Goal: Task Accomplishment & Management: Complete application form

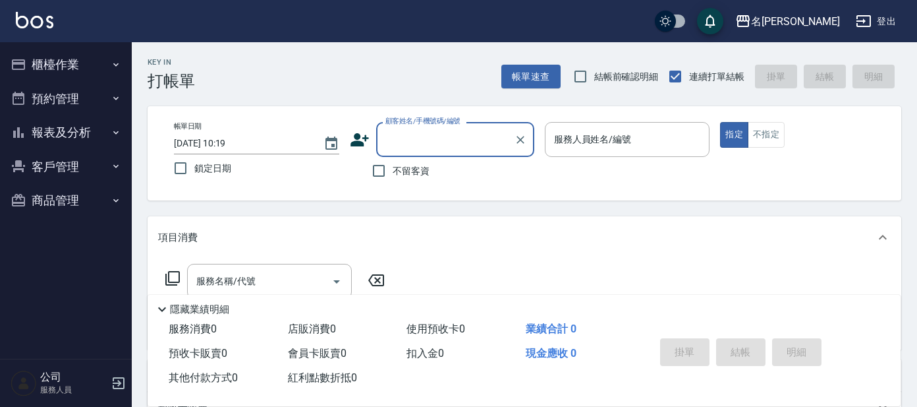
click at [67, 60] on button "櫃檯作業" at bounding box center [65, 64] width 121 height 34
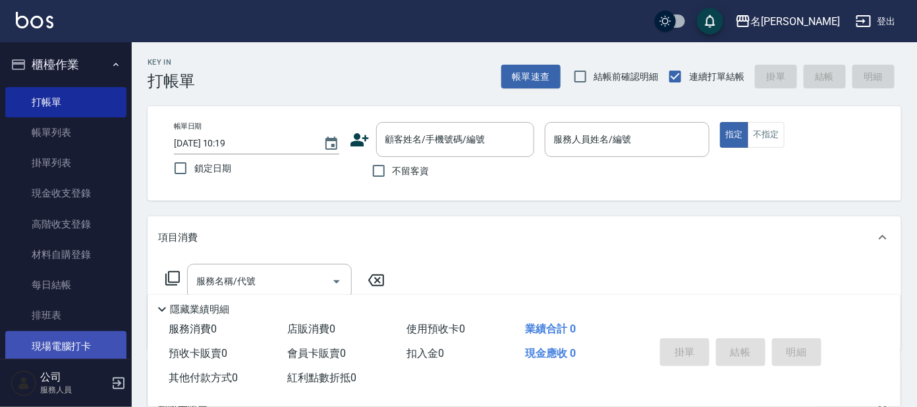
click at [45, 346] on link "現場電腦打卡" at bounding box center [65, 346] width 121 height 30
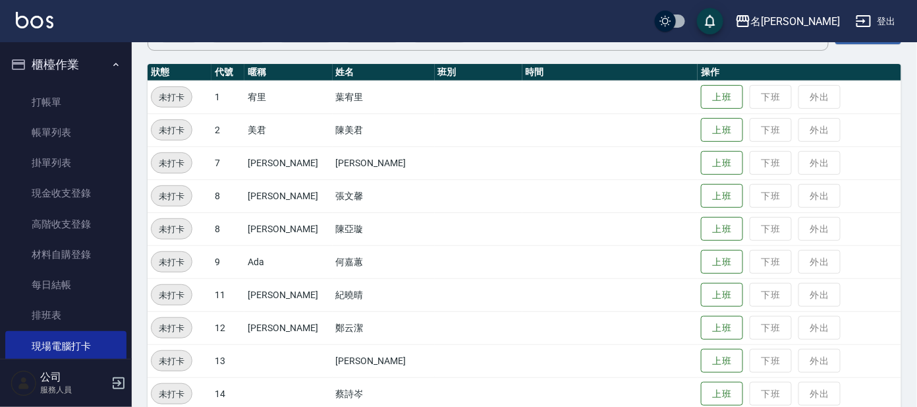
scroll to position [164, 0]
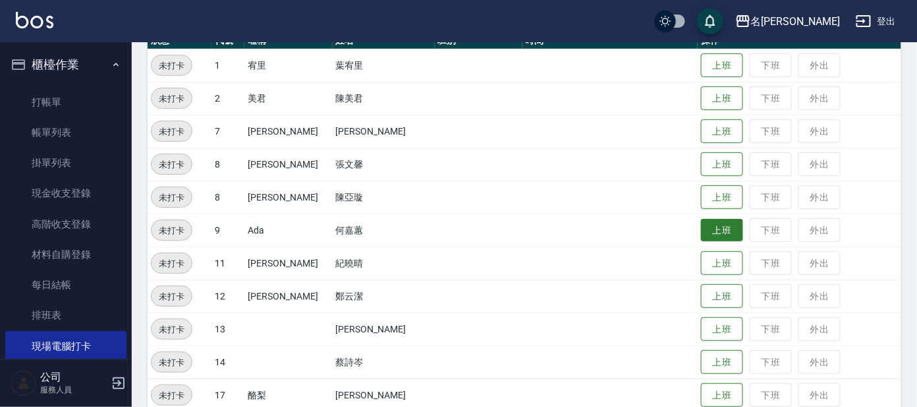
click at [701, 227] on button "上班" at bounding box center [722, 230] width 42 height 23
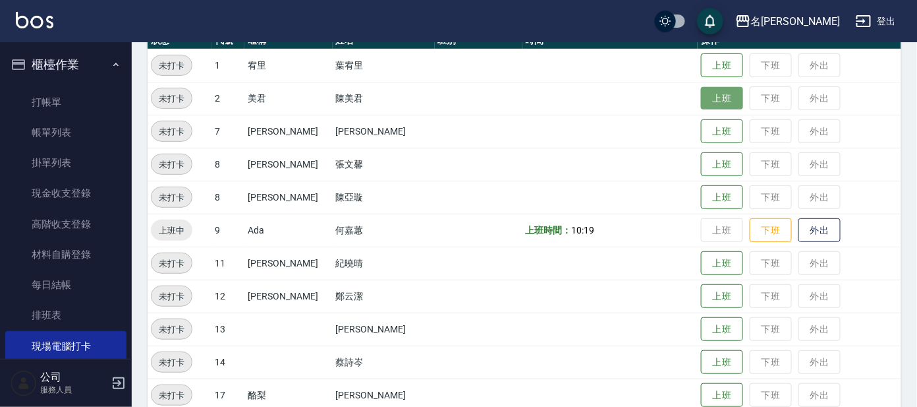
click at [708, 90] on button "上班" at bounding box center [722, 98] width 42 height 23
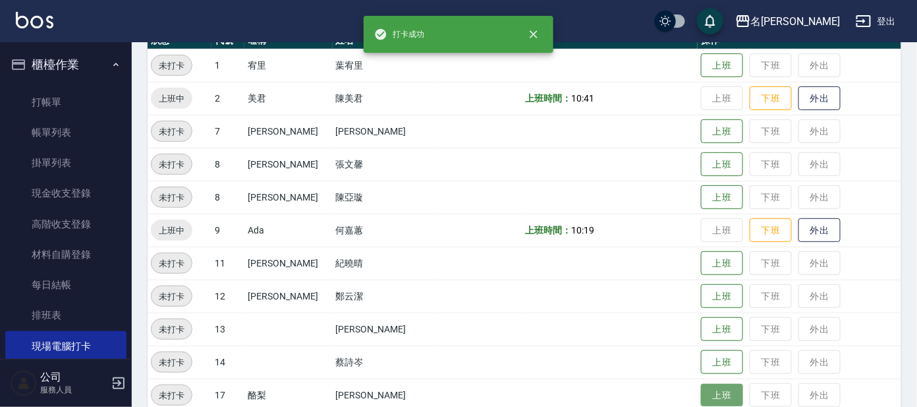
click at [702, 395] on button "上班" at bounding box center [722, 394] width 42 height 23
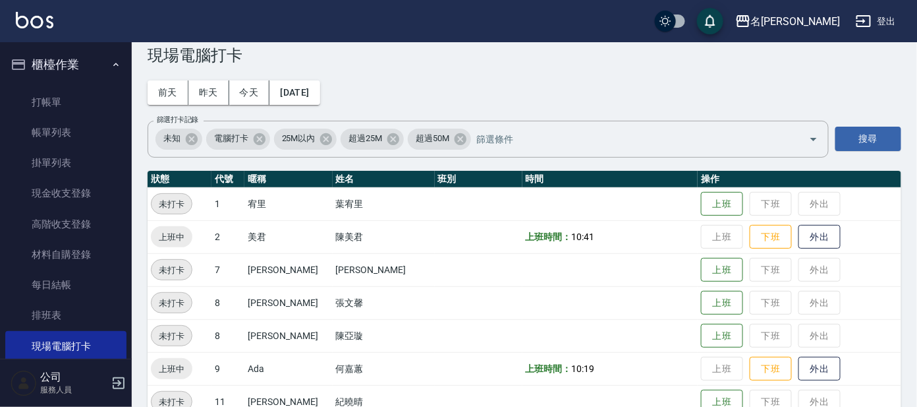
scroll to position [0, 0]
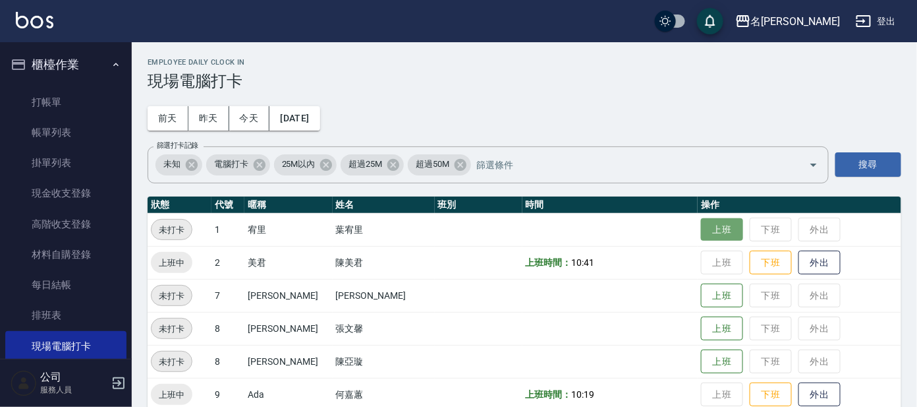
click at [701, 229] on button "上班" at bounding box center [722, 229] width 42 height 23
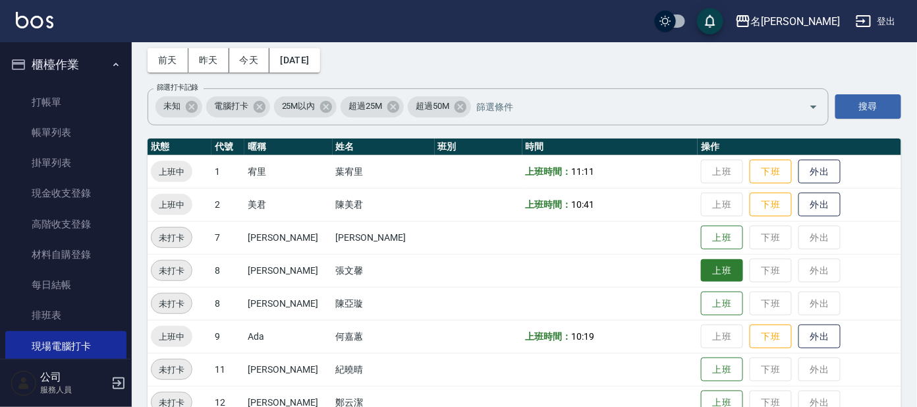
scroll to position [82, 0]
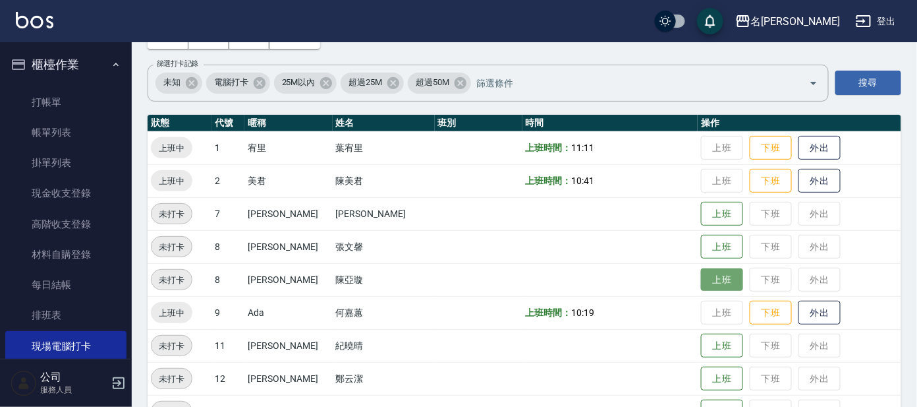
click at [713, 277] on button "上班" at bounding box center [722, 279] width 42 height 23
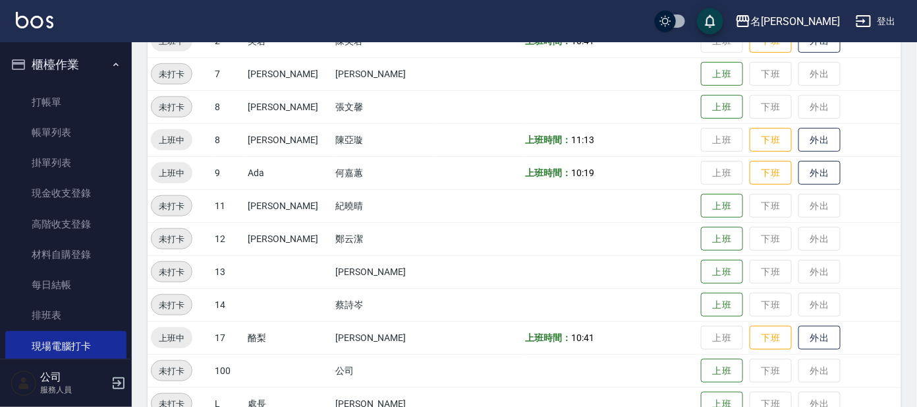
scroll to position [246, 0]
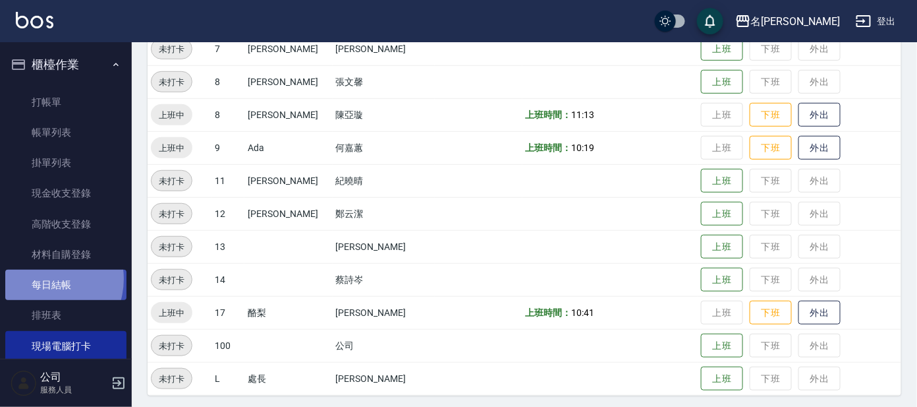
click at [43, 279] on link "每日結帳" at bounding box center [65, 284] width 121 height 30
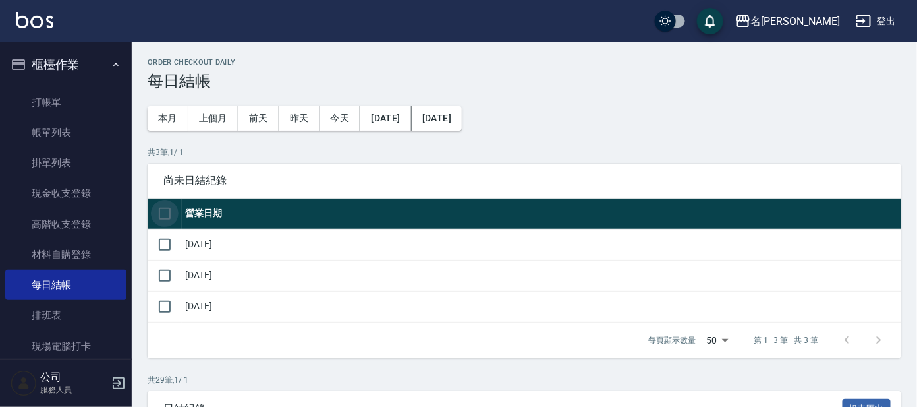
click at [170, 209] on input "checkbox" at bounding box center [165, 214] width 28 height 28
checkbox input "true"
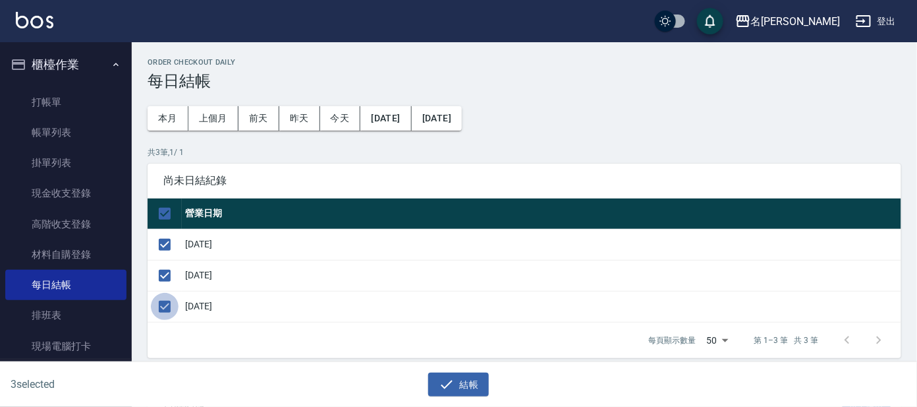
click at [167, 306] on input "checkbox" at bounding box center [165, 307] width 28 height 28
checkbox input "false"
click at [463, 379] on button "結帳" at bounding box center [458, 384] width 61 height 24
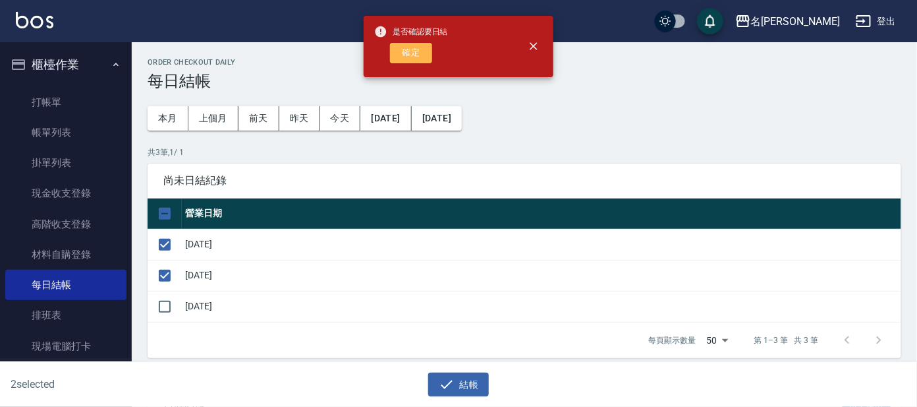
click at [399, 53] on button "確定" at bounding box center [411, 53] width 42 height 20
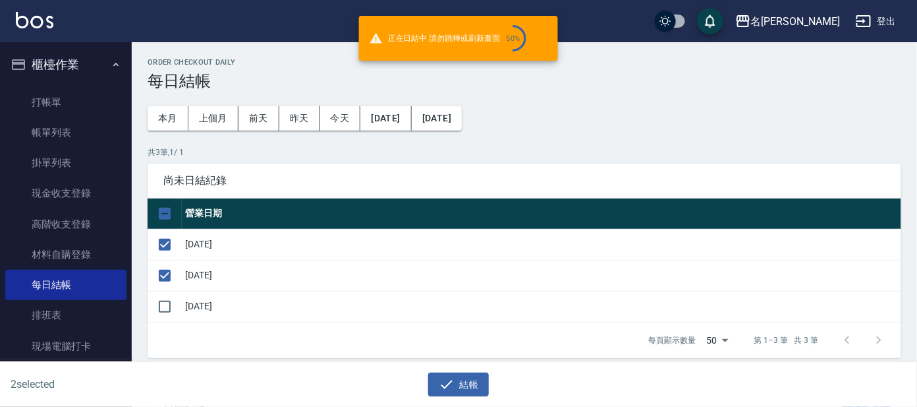
checkbox input "false"
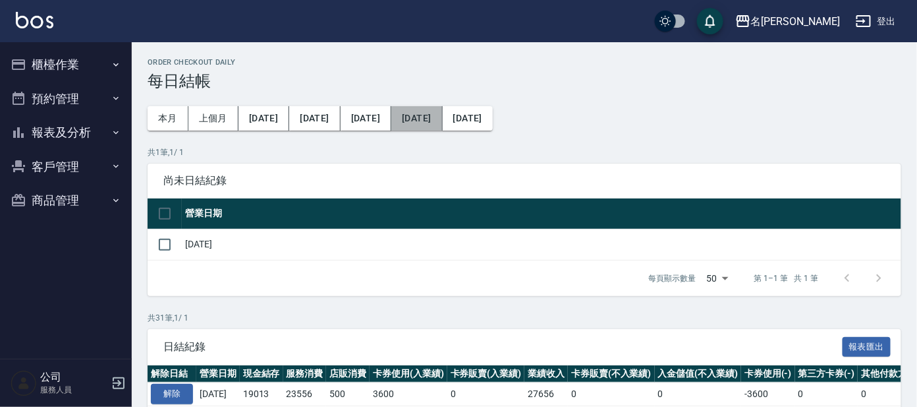
click at [400, 117] on button "[DATE]" at bounding box center [416, 118] width 51 height 24
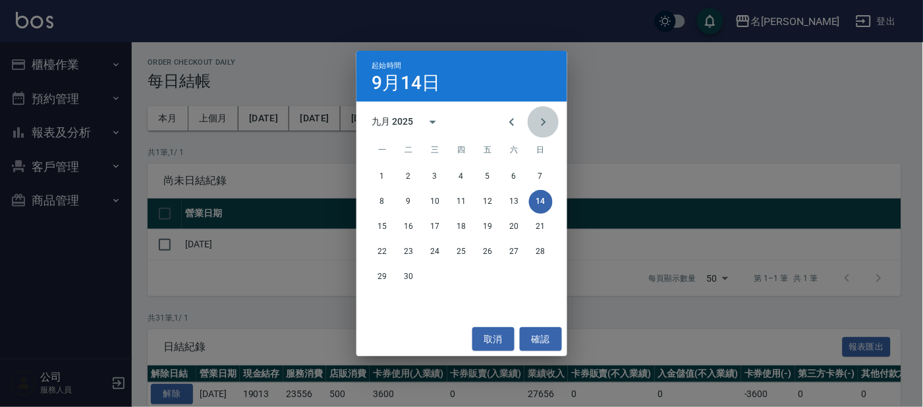
click at [538, 123] on icon "Next month" at bounding box center [544, 122] width 16 height 16
click at [380, 223] on button "13" at bounding box center [383, 227] width 24 height 24
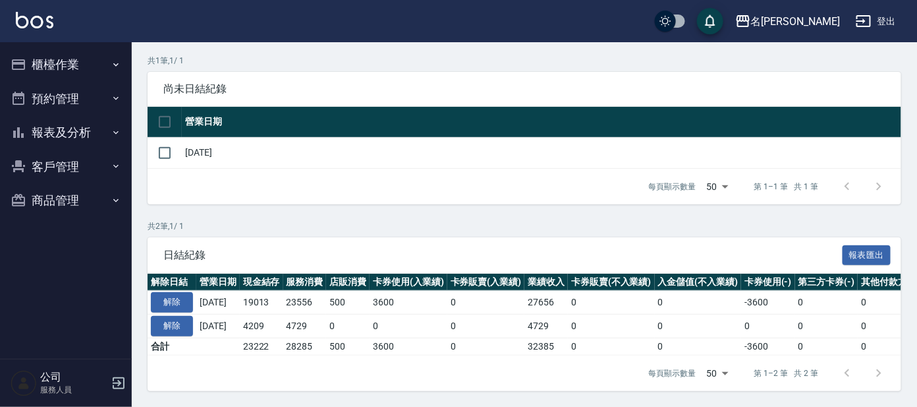
scroll to position [103, 0]
click at [331, 224] on div "共 2 筆, 1 / 1 日結紀錄 報表匯出 解除日結 營業日期 現金結存 服務消費 店販消費 卡券使用(入業績) 卡券販賣(入業績) 業績收入 卡券販賣(不…" at bounding box center [525, 305] width 754 height 171
click at [67, 65] on button "櫃檯作業" at bounding box center [65, 64] width 121 height 34
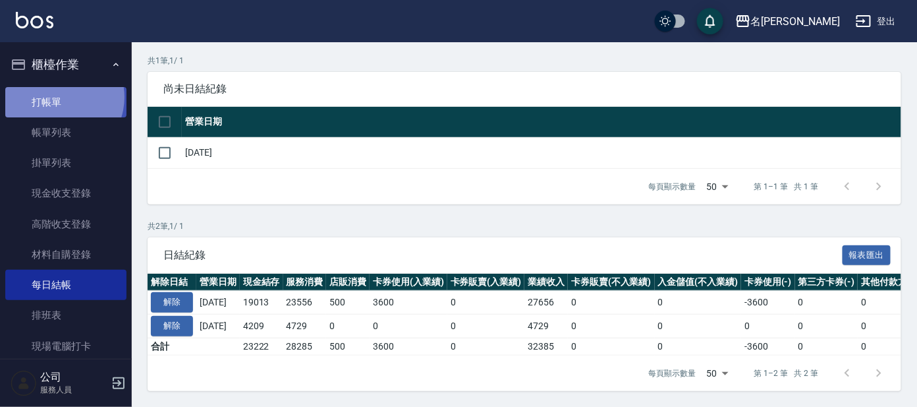
click at [57, 97] on link "打帳單" at bounding box center [65, 102] width 121 height 30
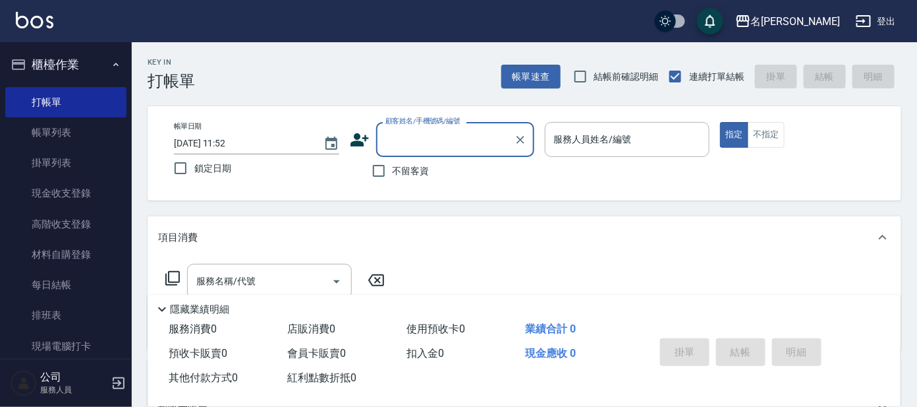
click at [451, 128] on input "顧客姓名/手機號碼/編號" at bounding box center [445, 139] width 127 height 23
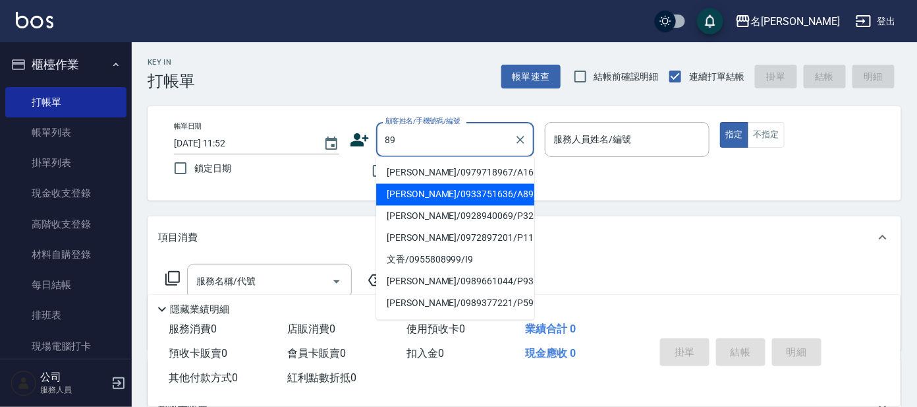
type input "[PERSON_NAME]/0933751636/A89"
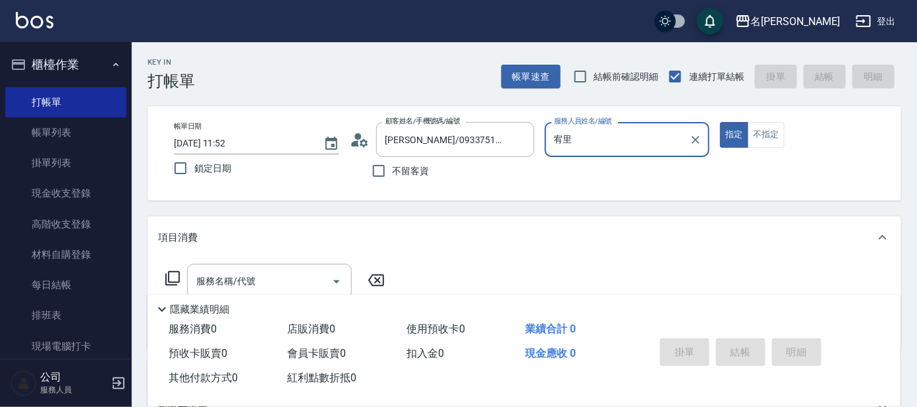
type input "宥"
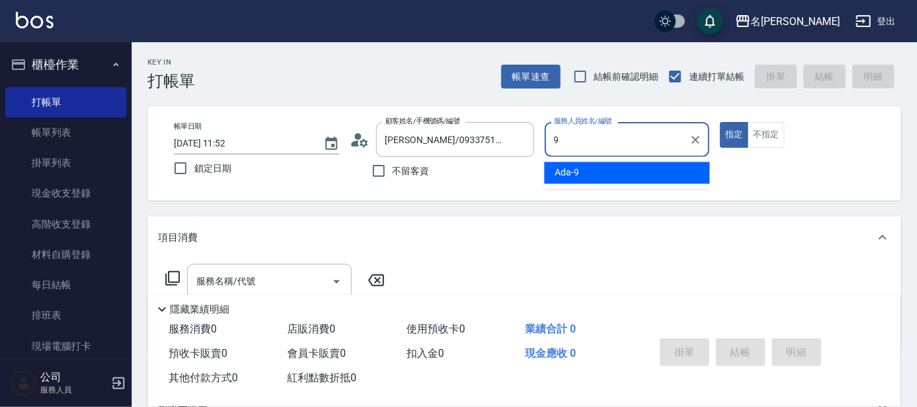
type input "Ada-9"
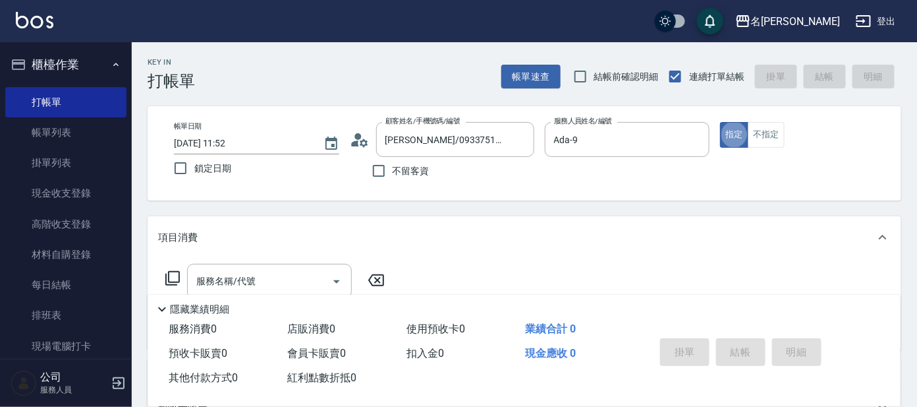
type button "true"
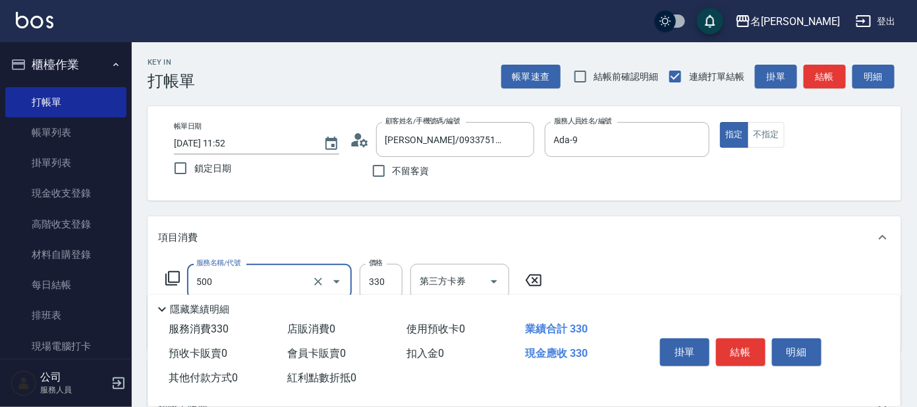
type input "高階洗髮(500)"
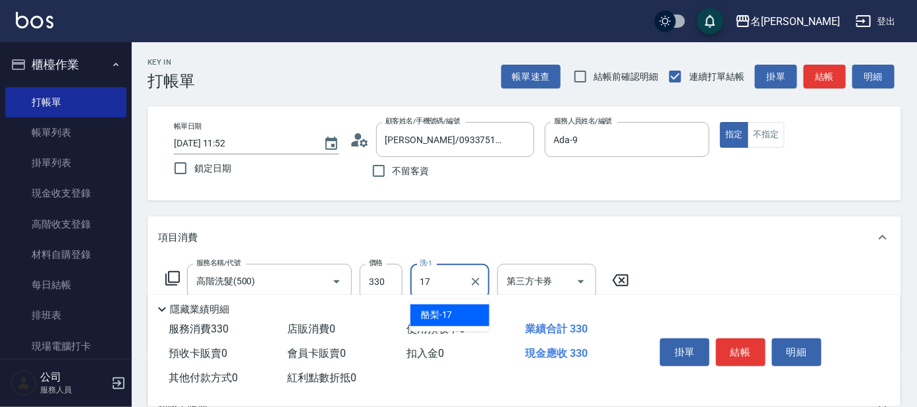
type input "酪梨-17"
